Goal: Information Seeking & Learning: Find specific page/section

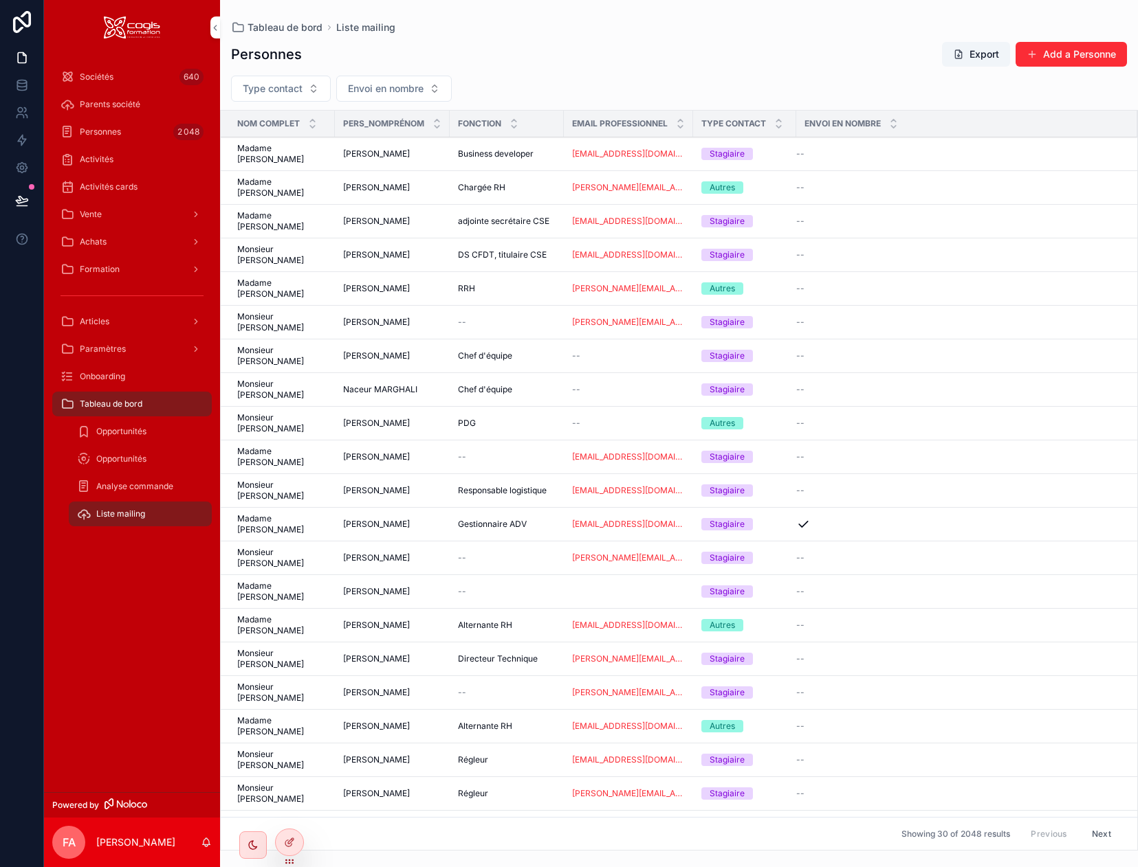
click at [87, 269] on span "Formation" at bounding box center [100, 269] width 40 height 11
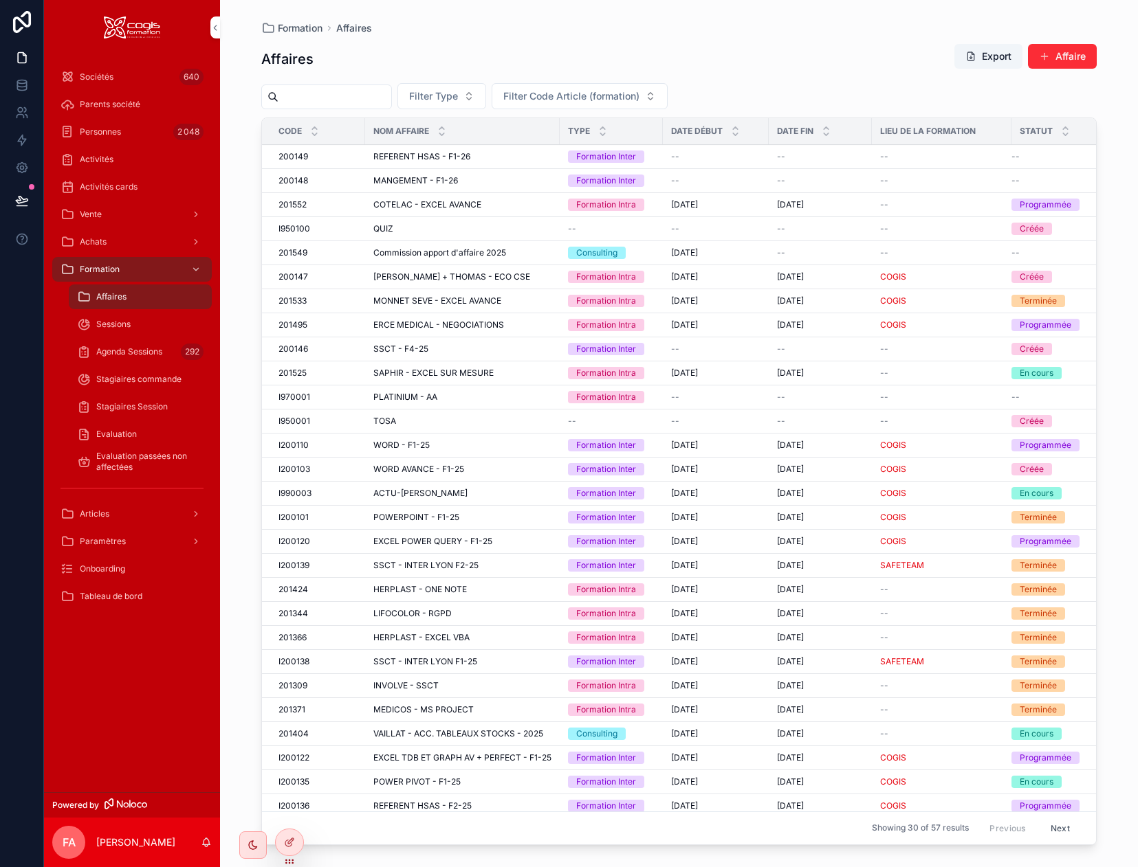
click at [89, 294] on icon "scrollable content" at bounding box center [84, 297] width 14 height 14
click at [142, 298] on div "Affaires" at bounding box center [140, 297] width 126 height 22
click at [332, 100] on input "scrollable content" at bounding box center [334, 96] width 113 height 19
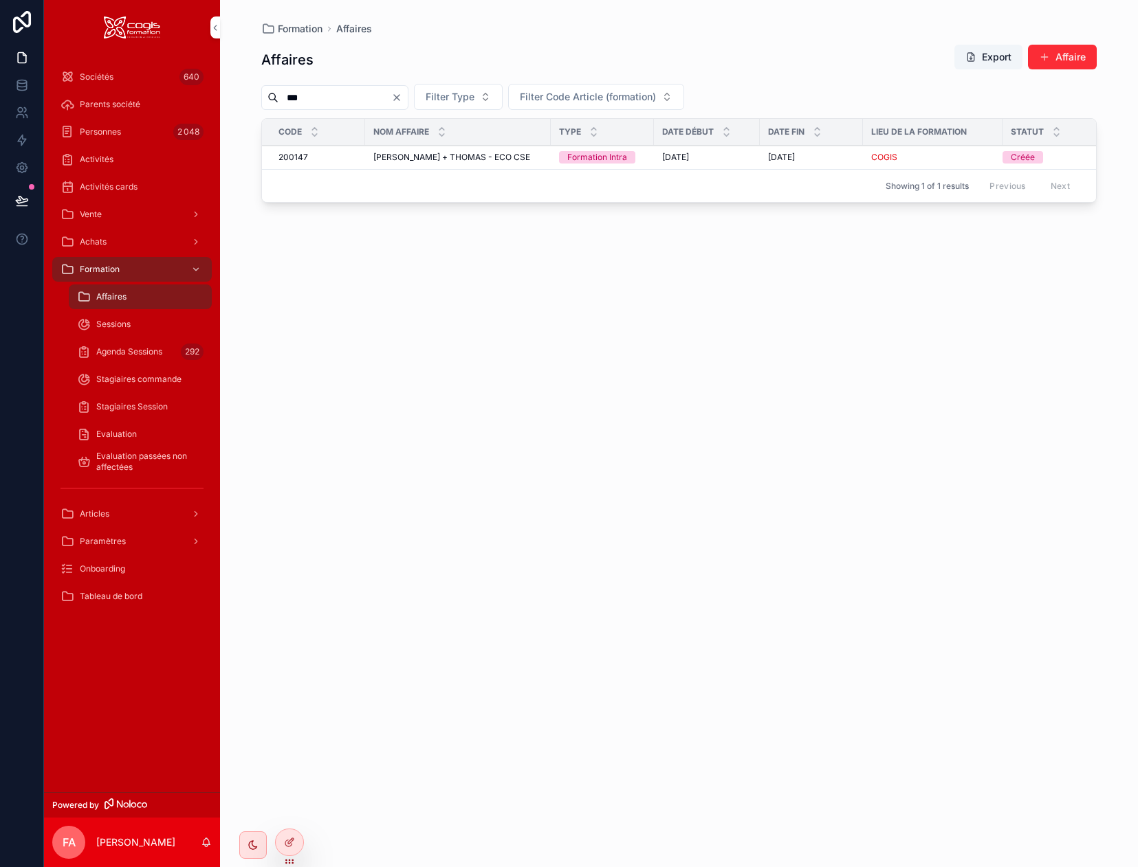
type input "***"
click at [417, 163] on td "[PERSON_NAME] + [PERSON_NAME] [PERSON_NAME] + THOMAS - ECO CSE" at bounding box center [458, 158] width 186 height 24
click at [416, 153] on span "[PERSON_NAME] + THOMAS - ECO CSE" at bounding box center [451, 157] width 157 height 11
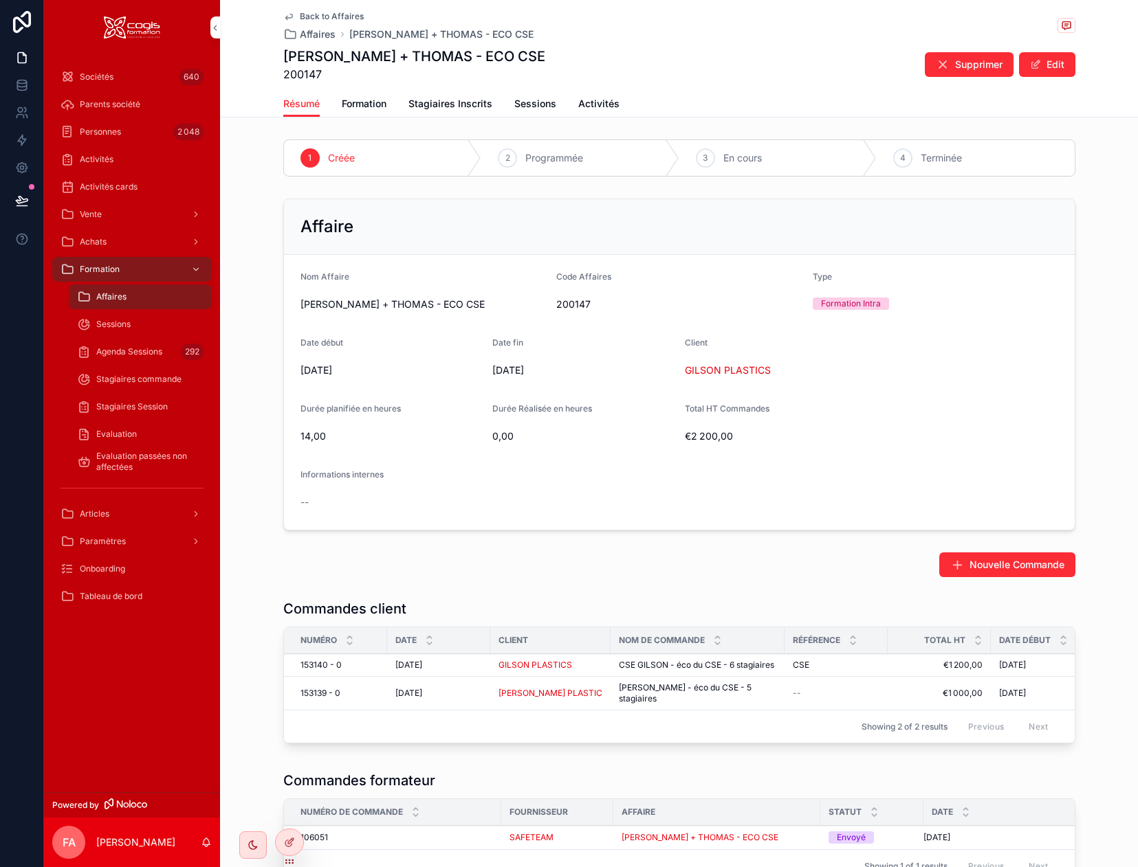
click at [435, 100] on span "Stagiaires Inscrits" at bounding box center [450, 104] width 84 height 14
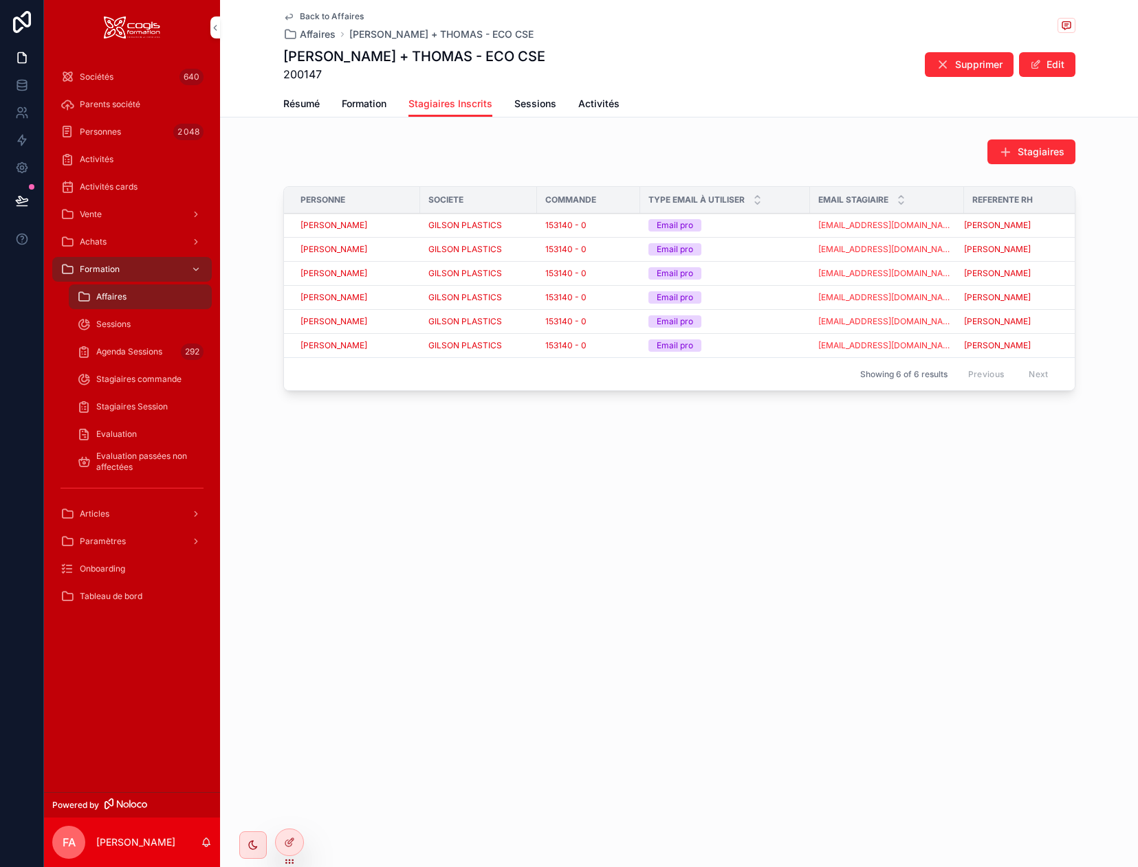
click at [298, 103] on span "Résumé" at bounding box center [301, 104] width 36 height 14
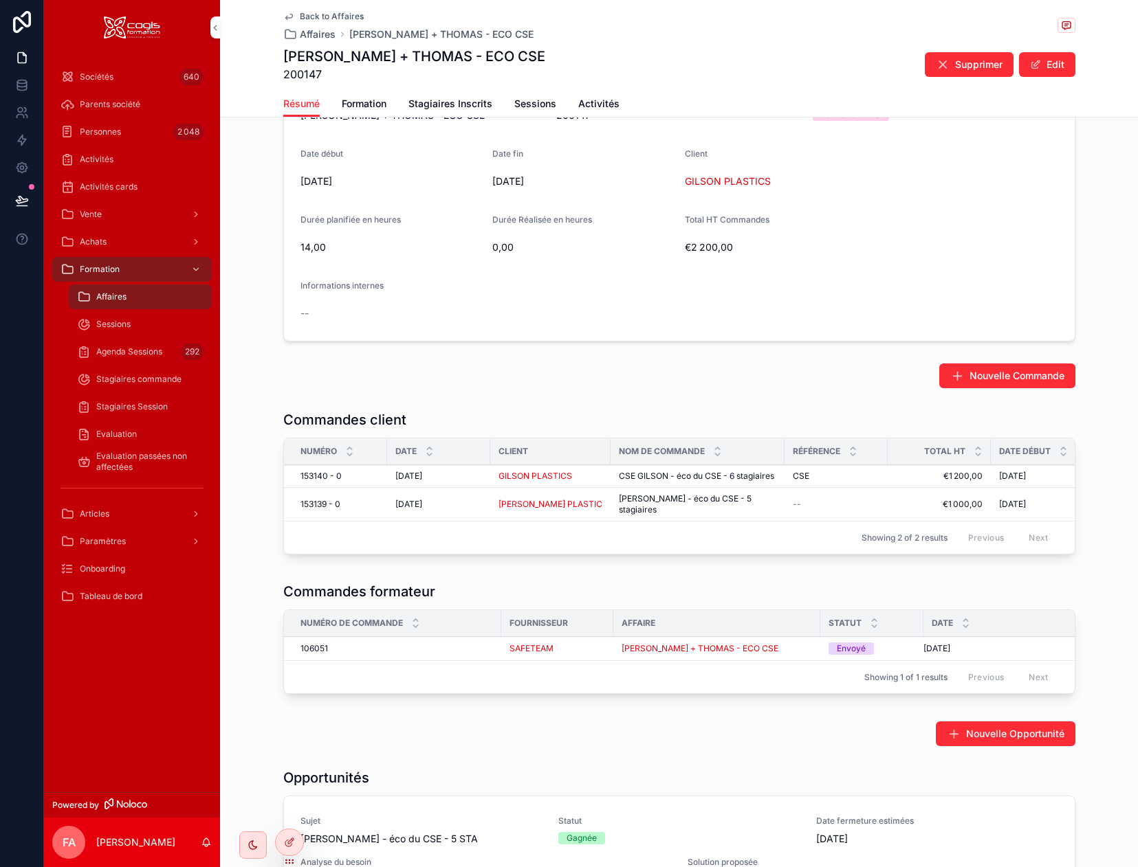
scroll to position [206, 0]
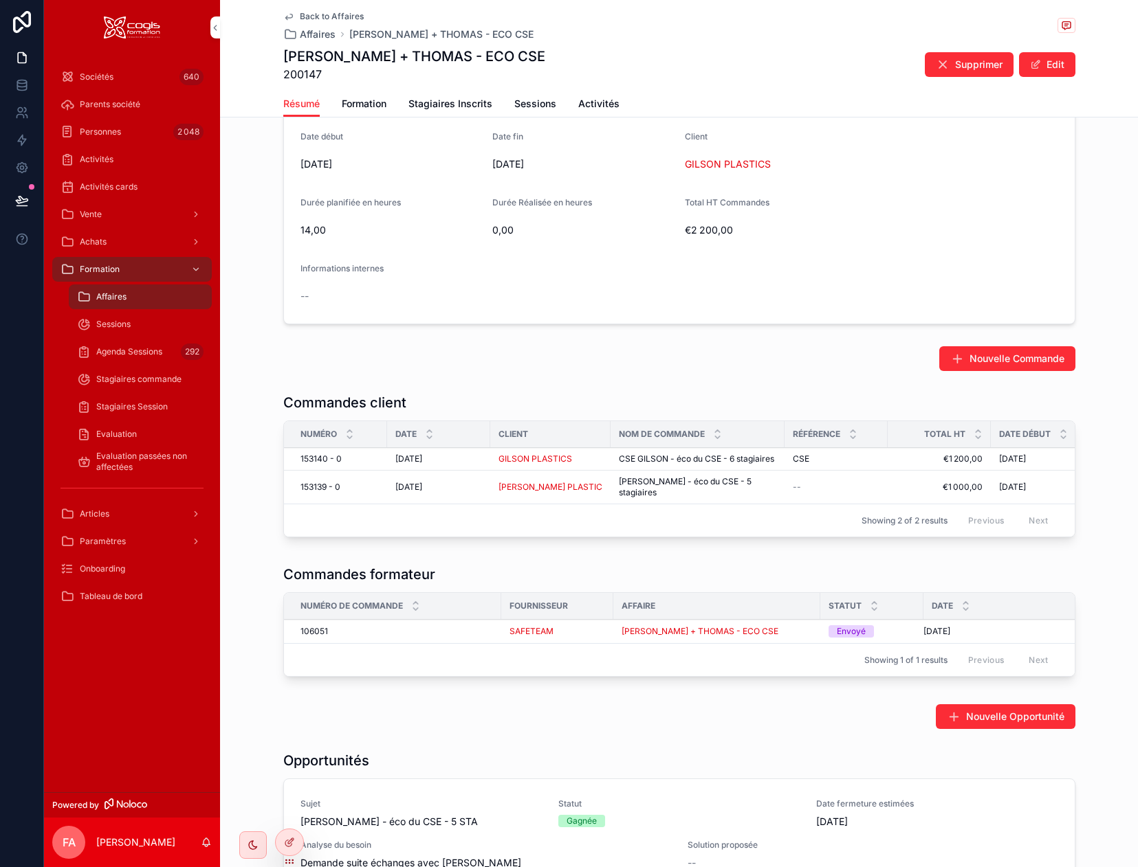
click at [522, 461] on span "GILSON PLASTICS" at bounding box center [535, 459] width 74 height 11
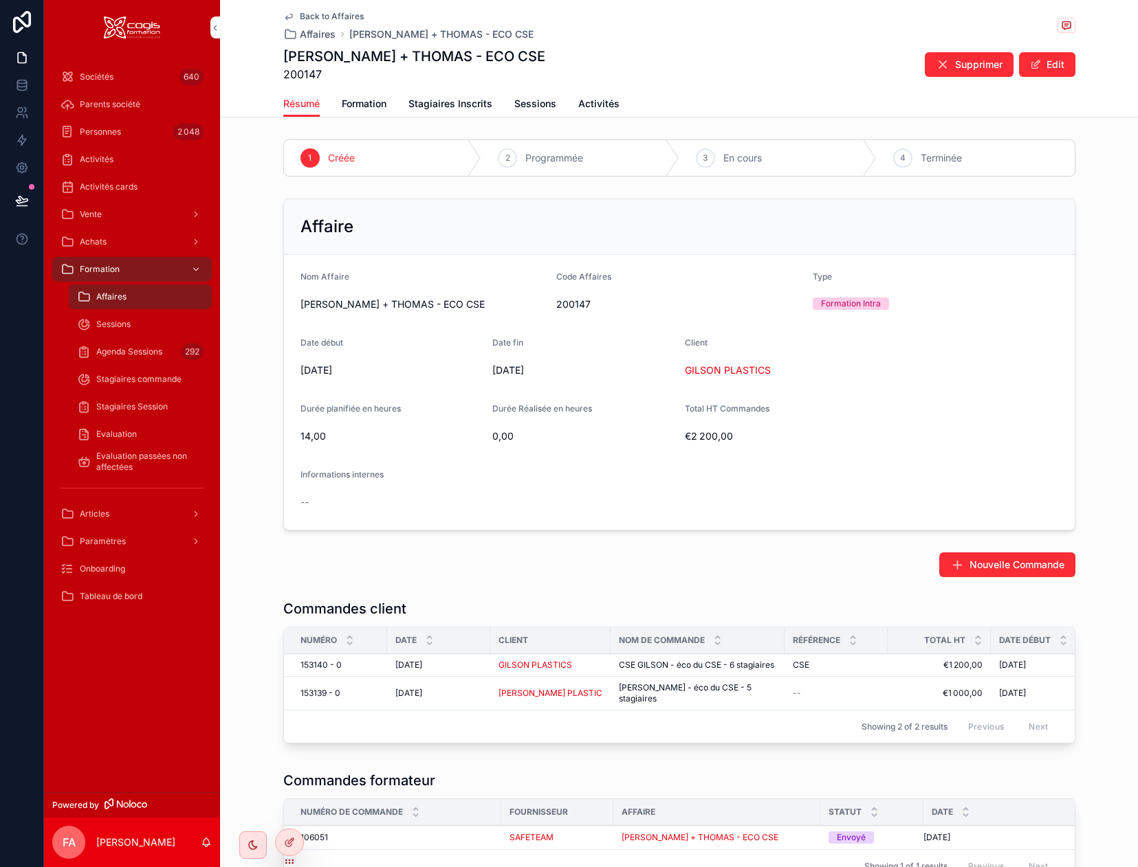
click at [574, 697] on span "[PERSON_NAME] PLASTIC" at bounding box center [550, 693] width 104 height 11
